Goal: Task Accomplishment & Management: Manage account settings

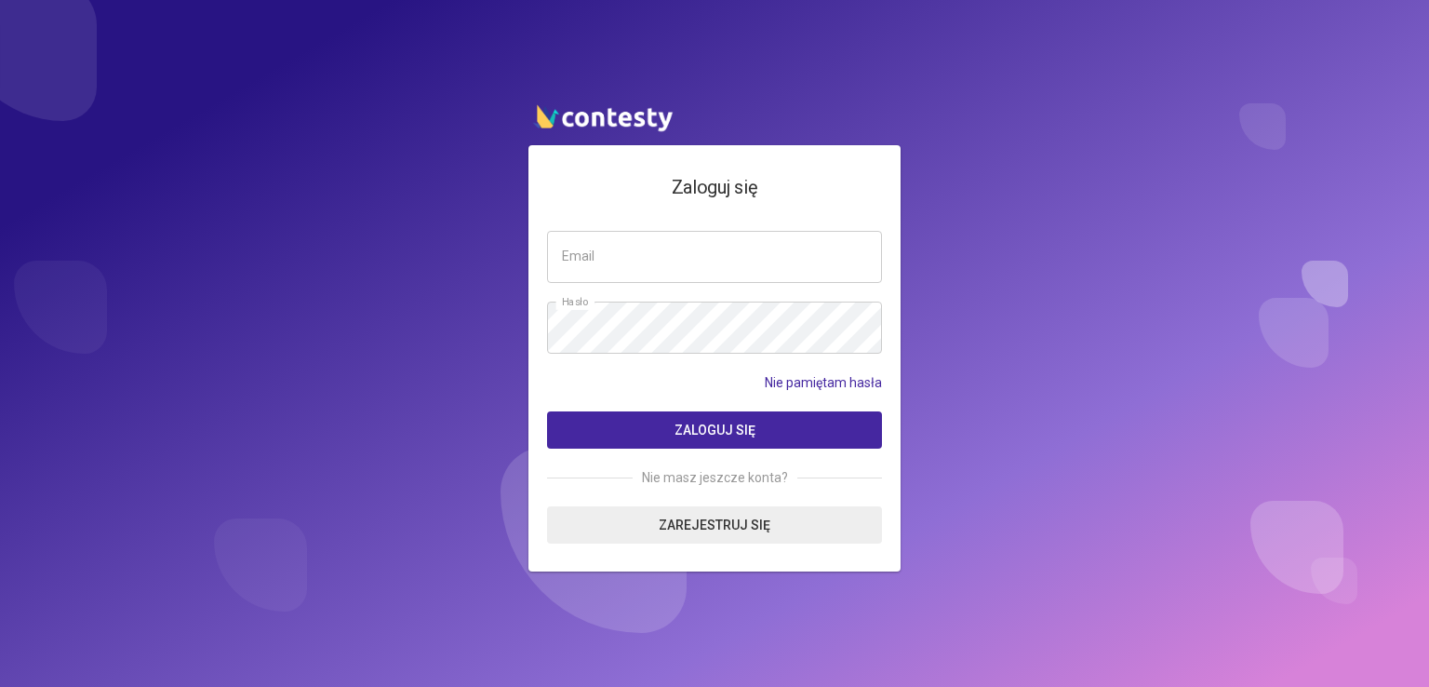
click at [670, 261] on input "email" at bounding box center [714, 257] width 335 height 52
type input "**********"
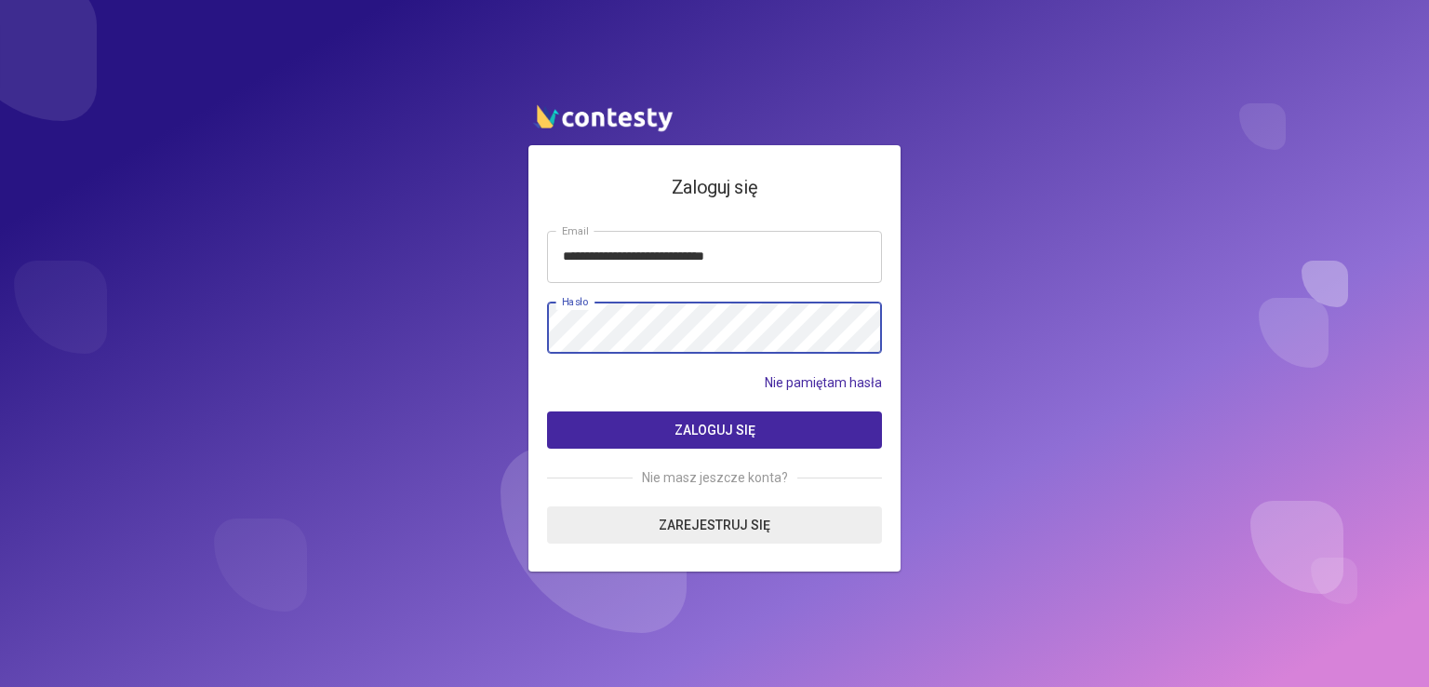
click at [547, 411] on button "Zaloguj się" at bounding box center [714, 429] width 335 height 37
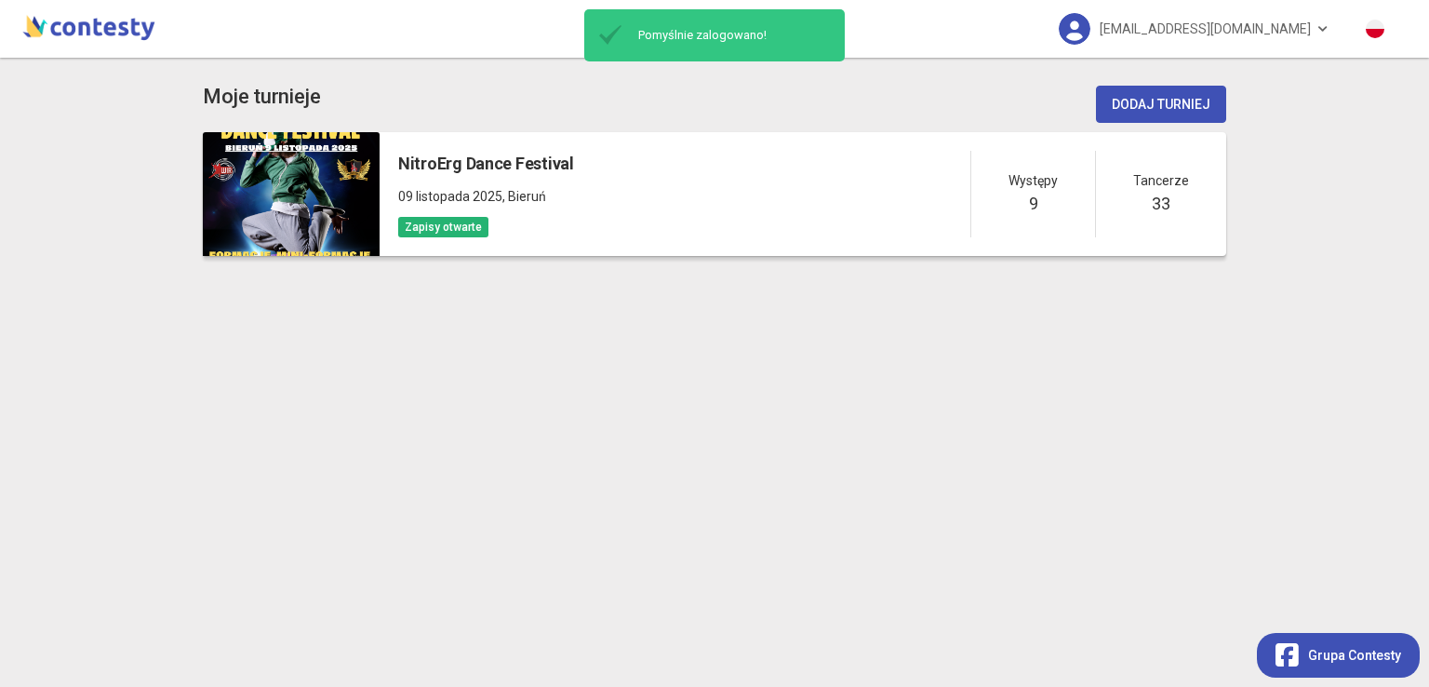
click at [834, 185] on div "NitroErg Dance Festival [DATE] , Bieruń Zapisy otwarte Występy 9 Tancerze 33" at bounding box center [803, 194] width 847 height 124
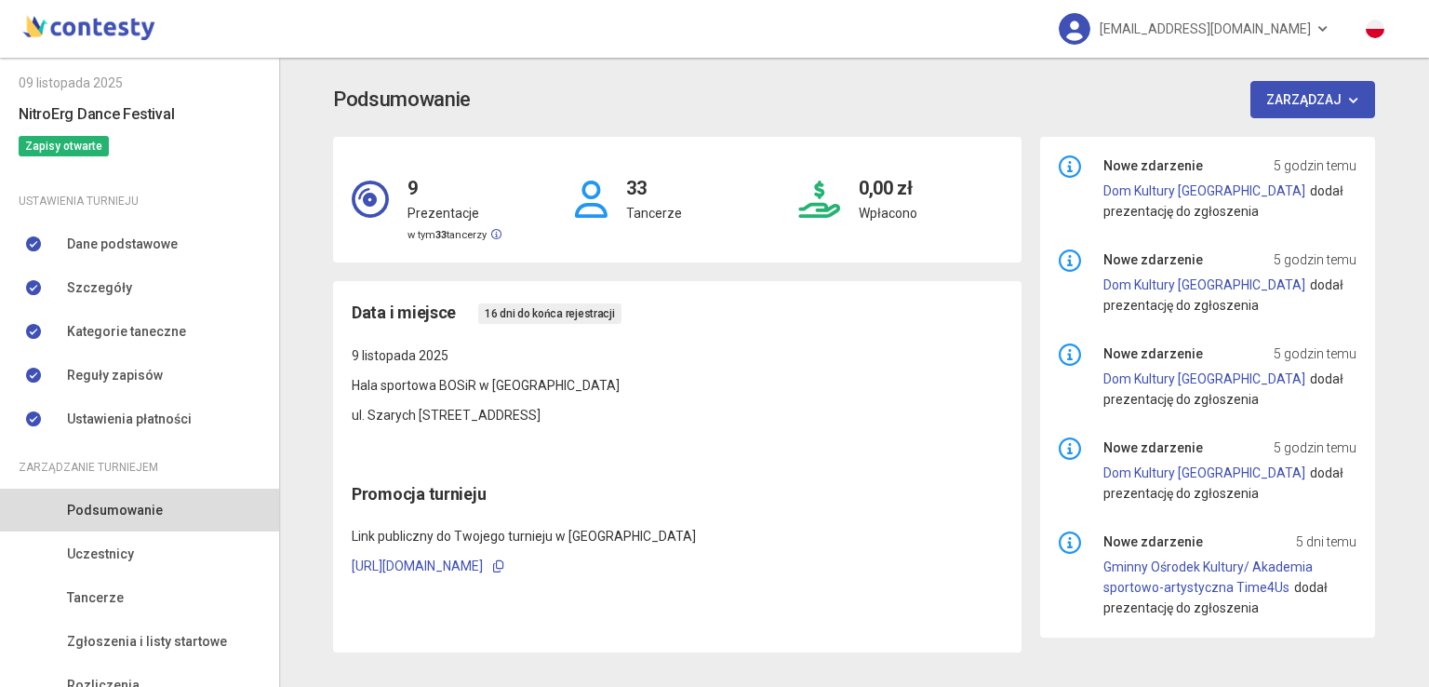
scroll to position [151, 0]
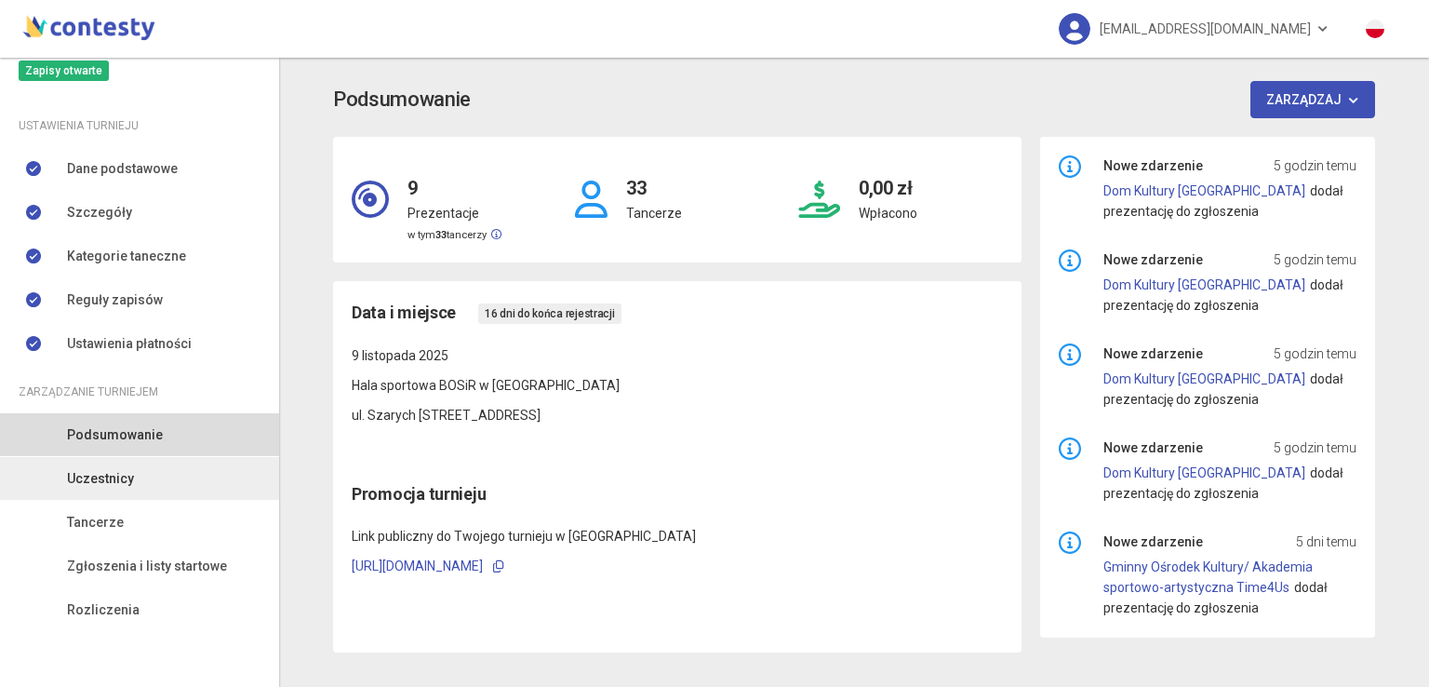
click at [138, 482] on link "Uczestnicy" at bounding box center [139, 478] width 279 height 43
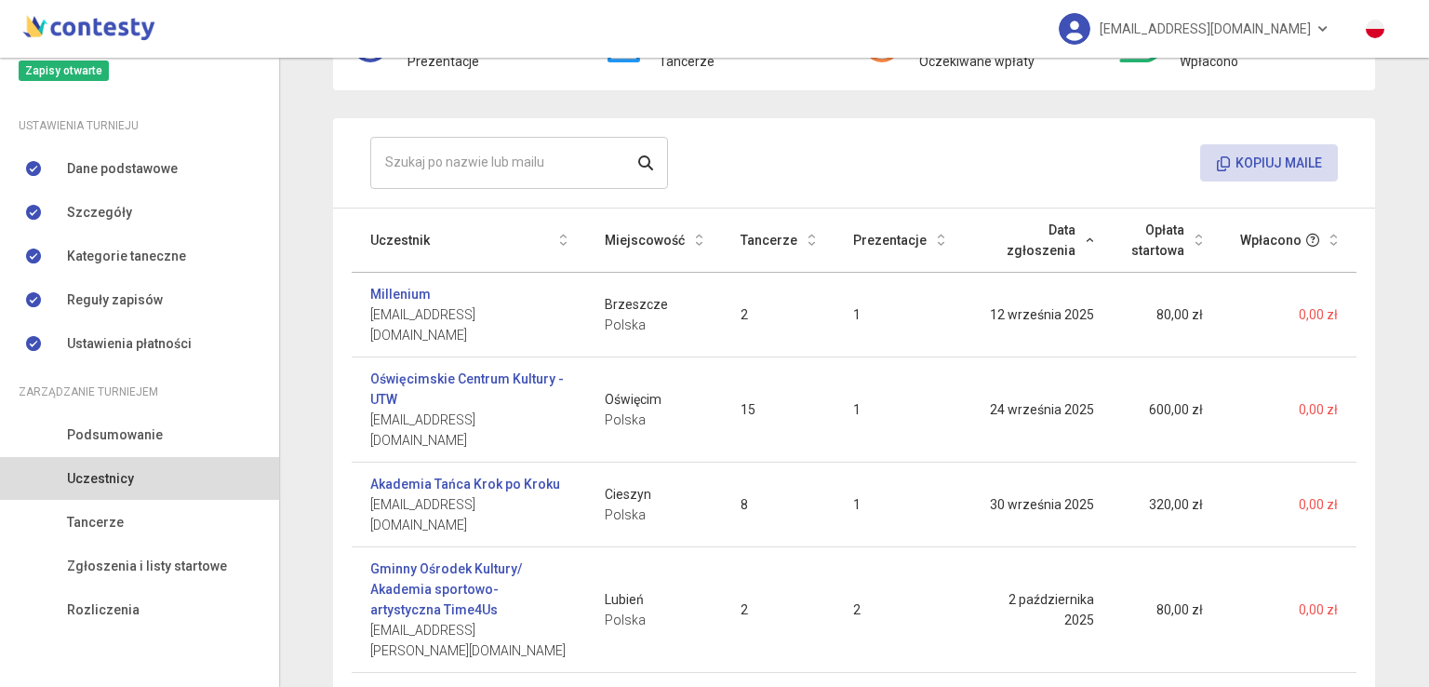
scroll to position [136, 0]
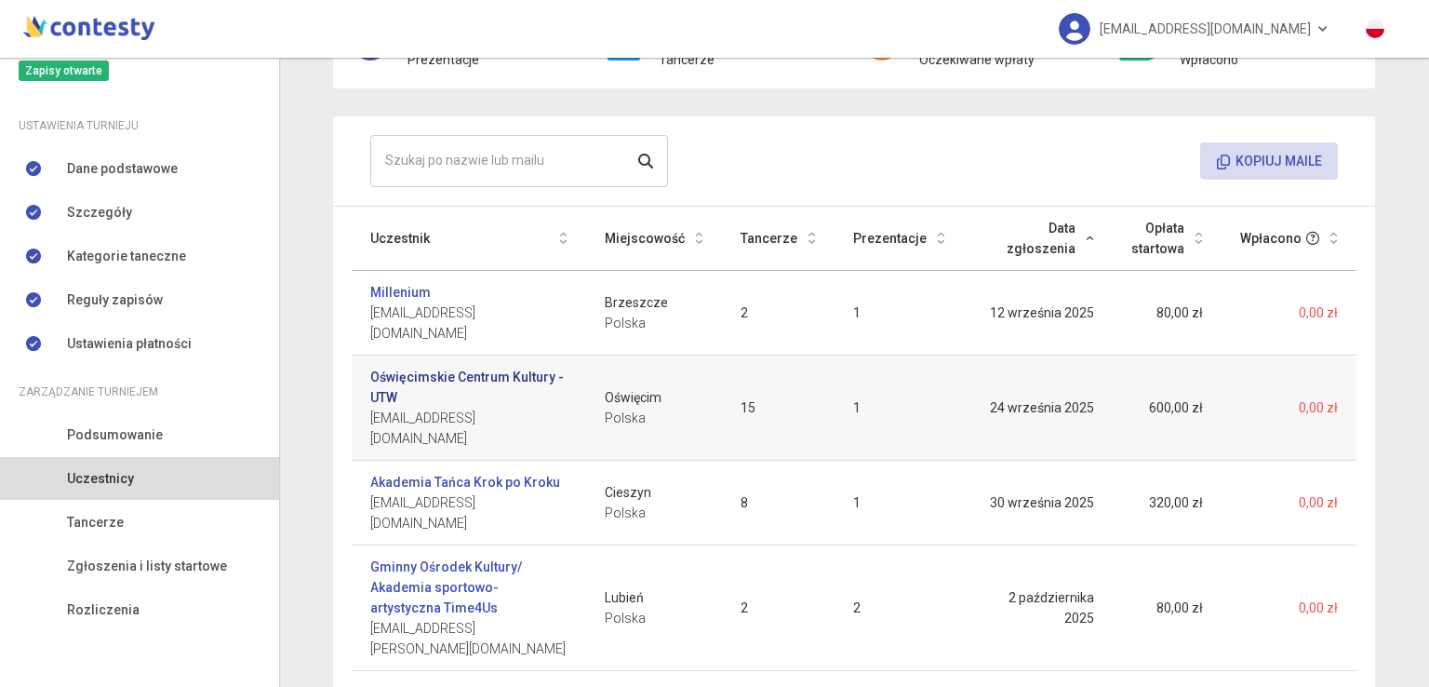
click at [491, 367] on link "Oświęcimskie Centrum Kultury - UTW" at bounding box center [468, 387] width 197 height 41
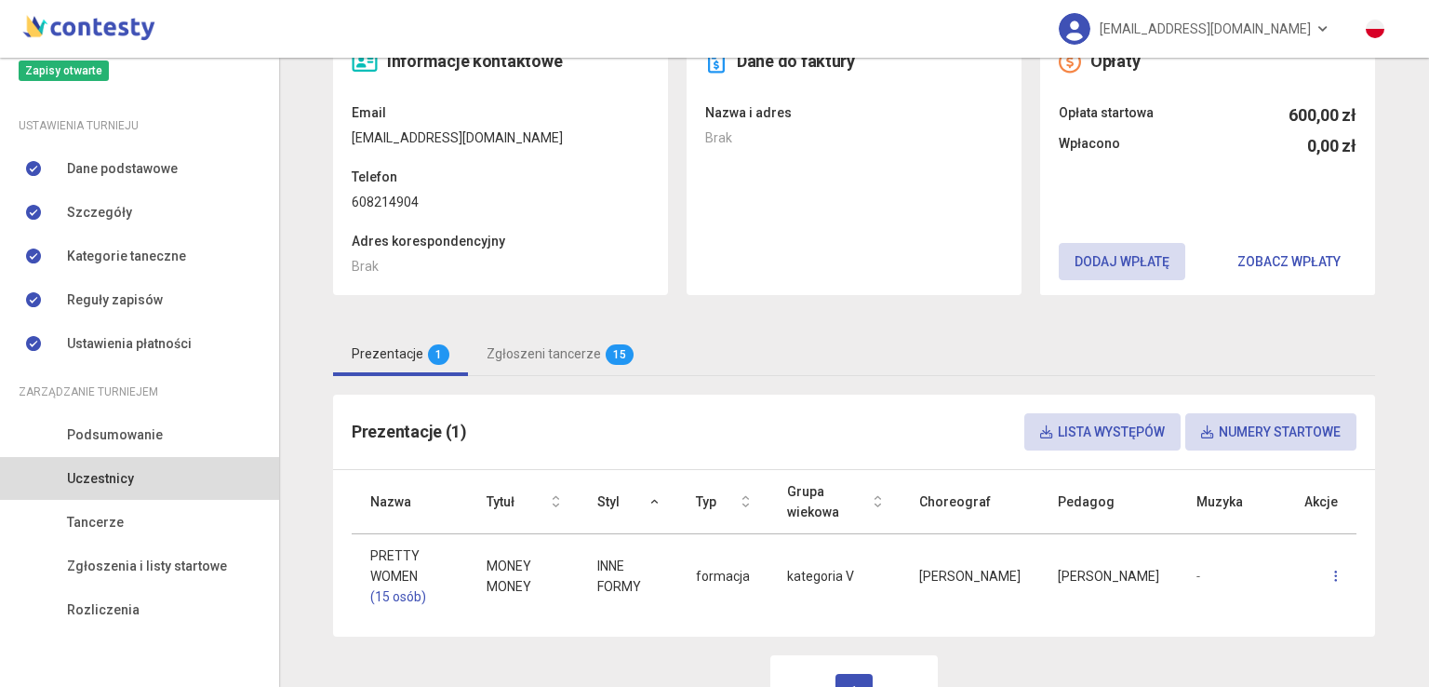
scroll to position [200, 0]
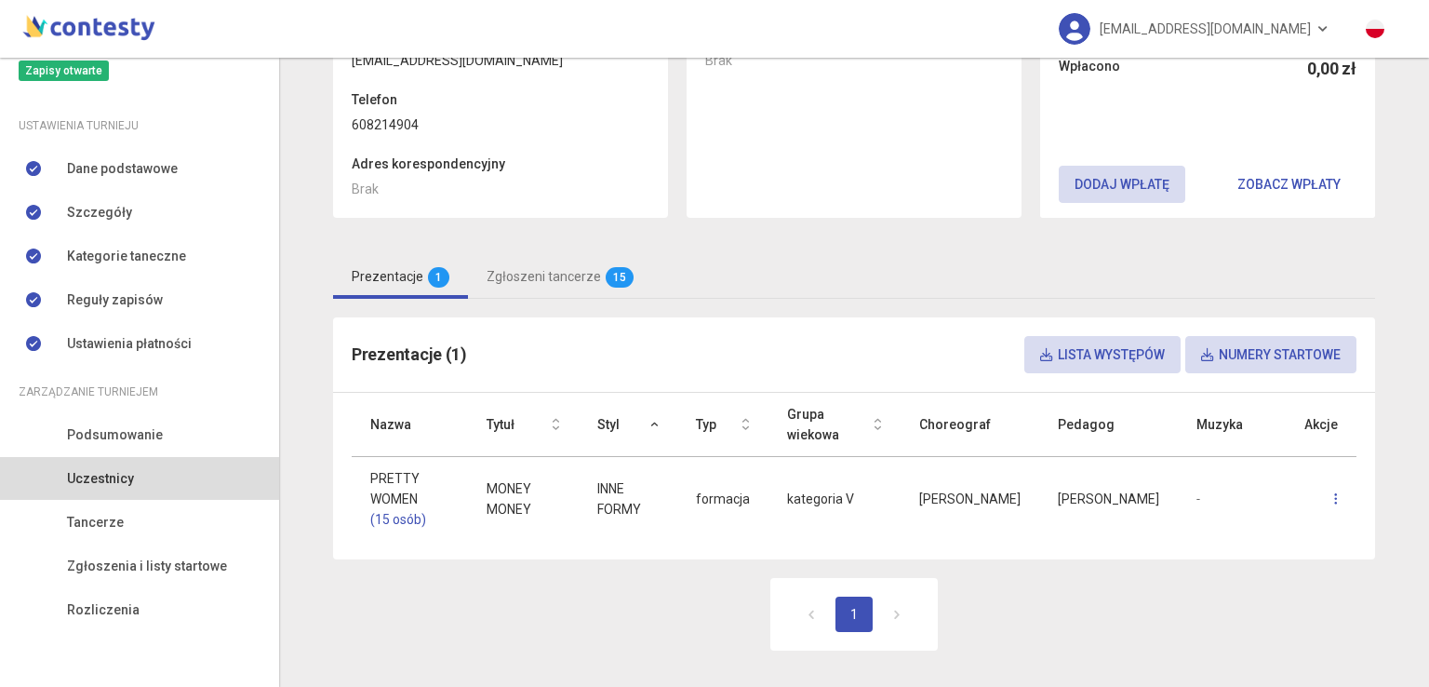
click at [141, 479] on link "Uczestnicy" at bounding box center [139, 478] width 279 height 43
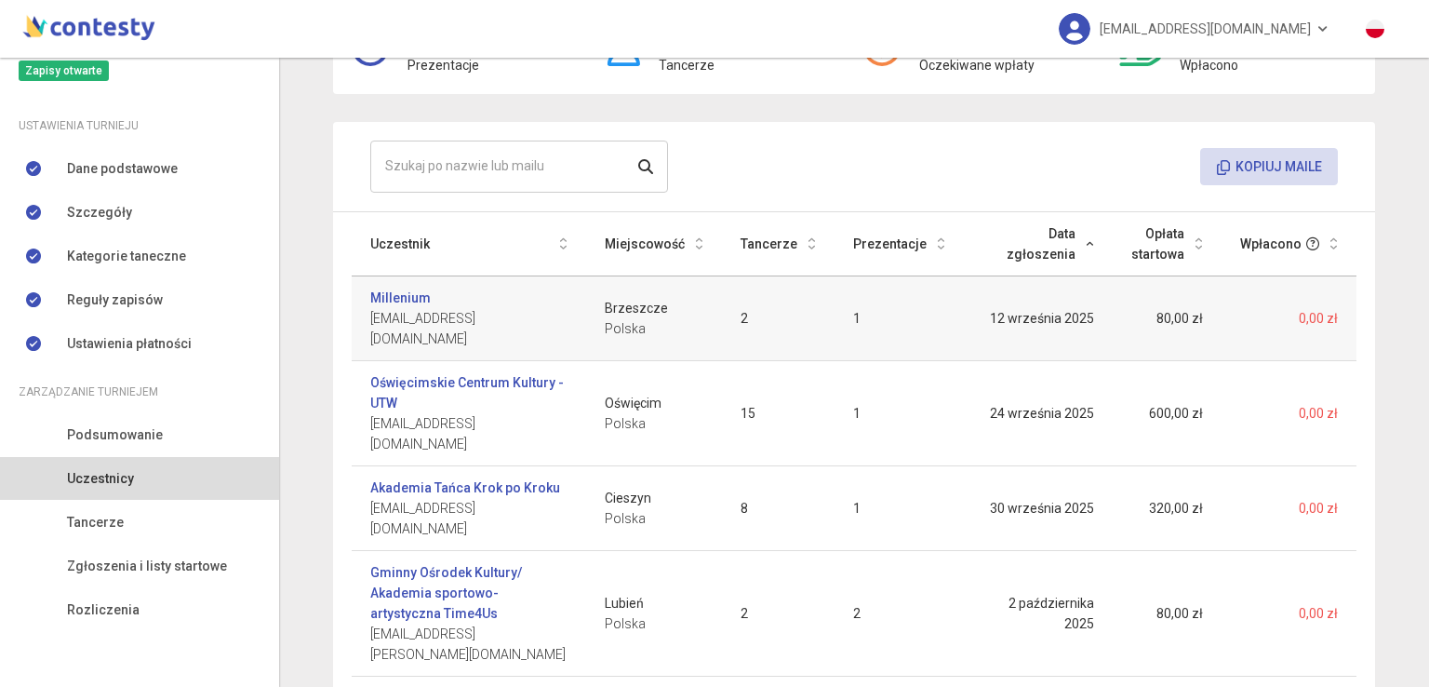
scroll to position [136, 0]
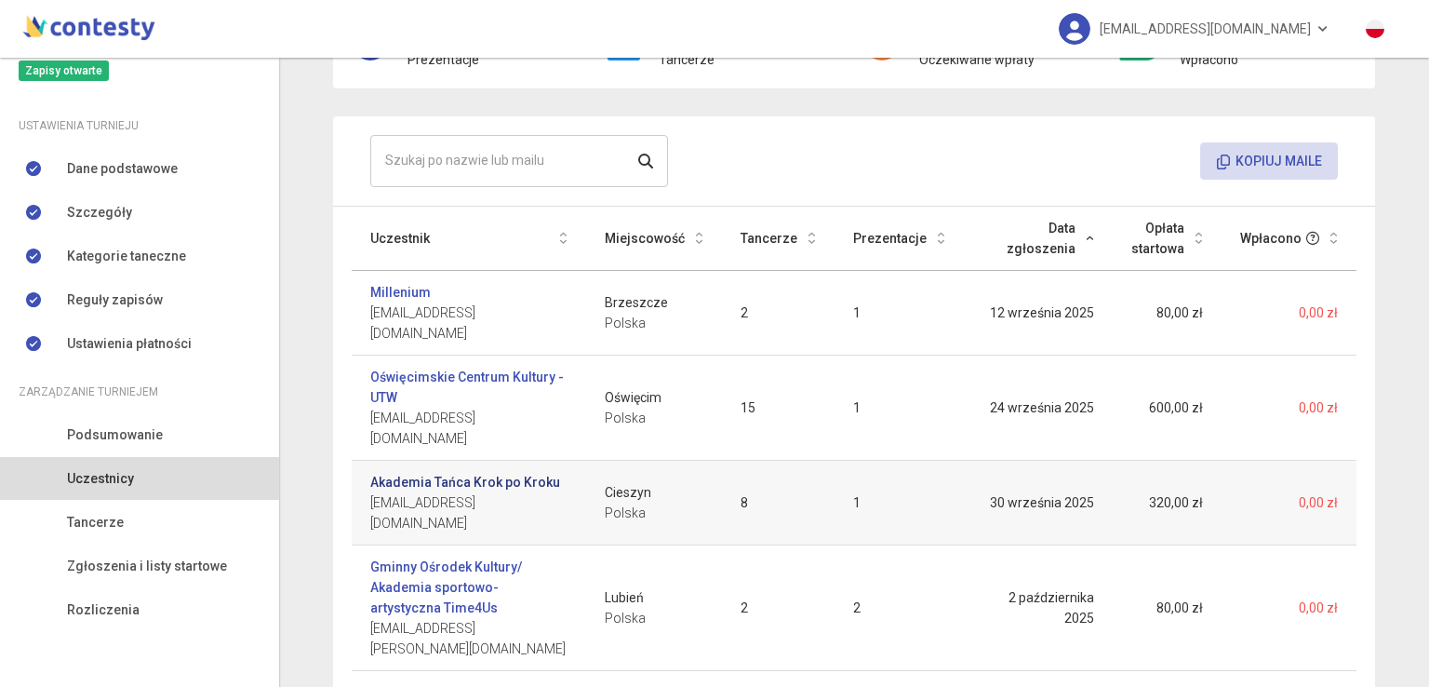
click at [449, 472] on link "Akademia Tańca Krok po Kroku" at bounding box center [465, 482] width 190 height 20
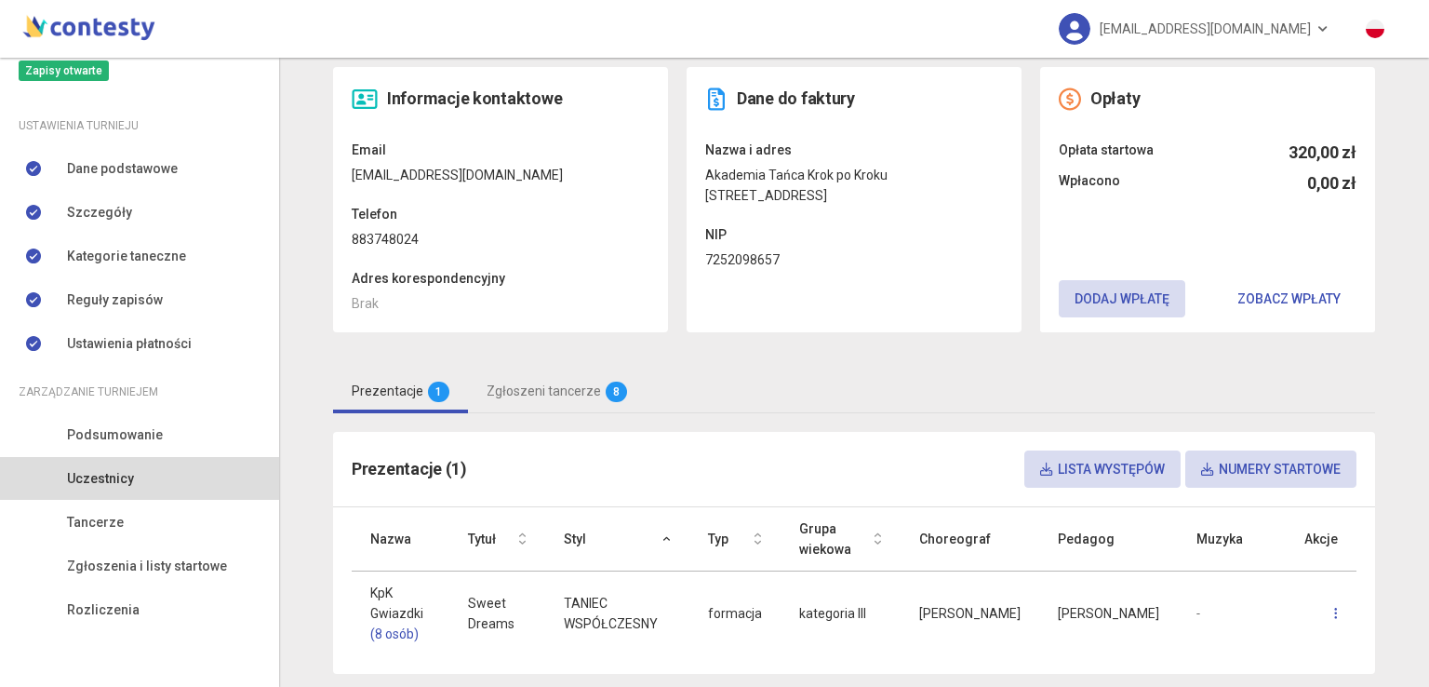
scroll to position [200, 0]
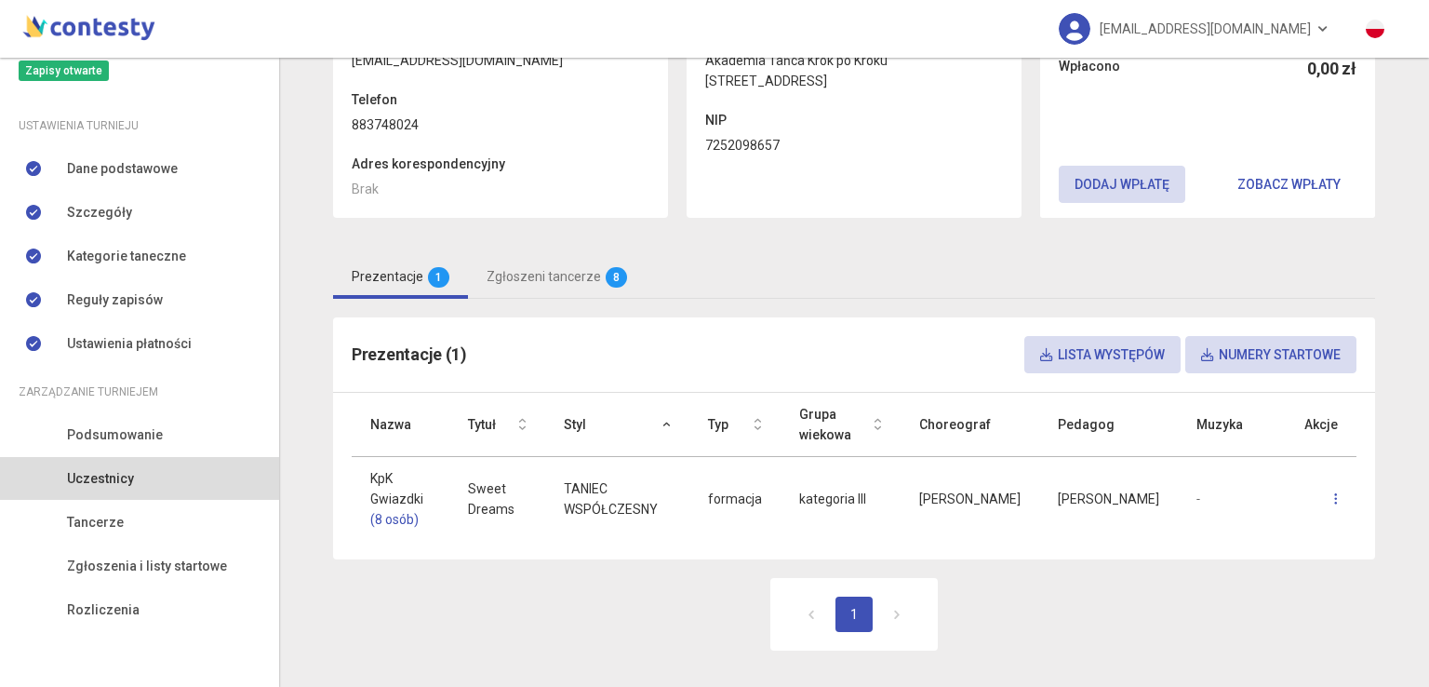
click at [183, 474] on link "Uczestnicy" at bounding box center [139, 478] width 279 height 43
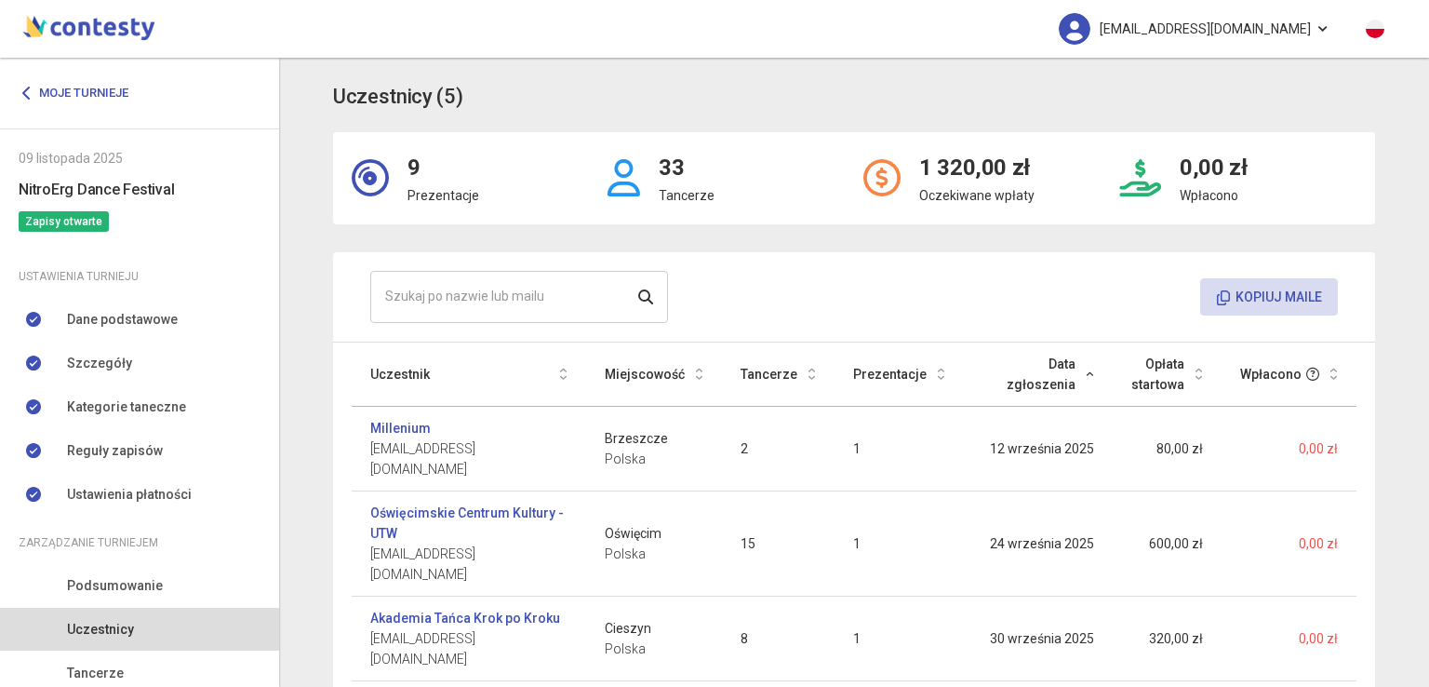
click at [1290, 25] on span "[EMAIL_ADDRESS][DOMAIN_NAME]" at bounding box center [1205, 28] width 211 height 39
click at [1089, 80] on link "Wyloguj" at bounding box center [1162, 84] width 186 height 35
